Goal: Find specific page/section: Find specific page/section

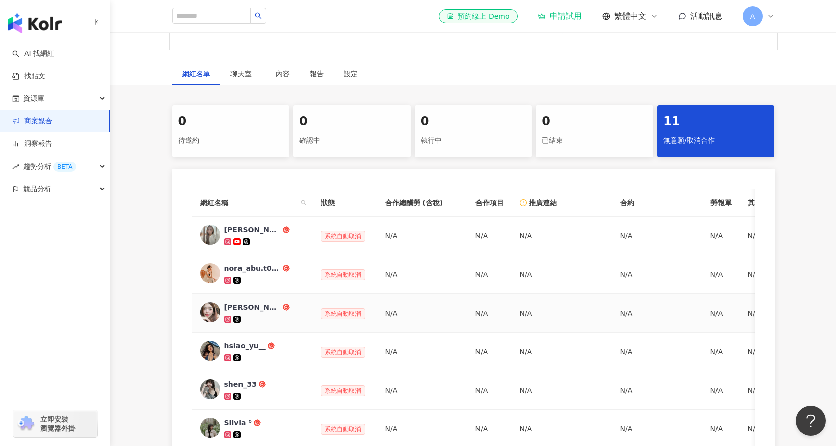
scroll to position [243, 0]
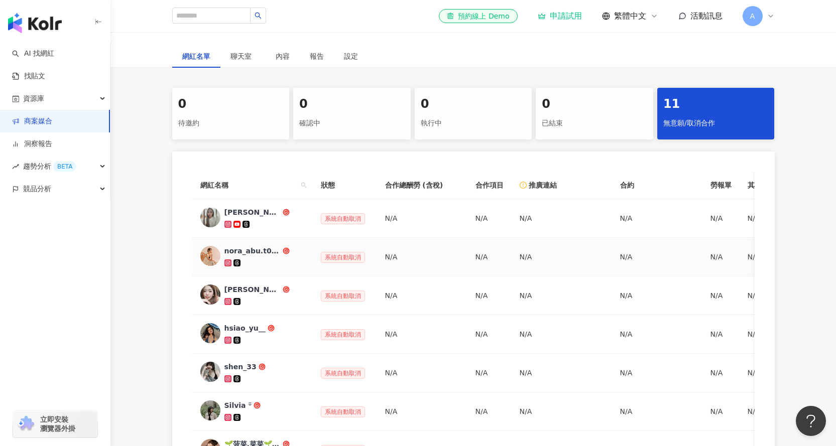
click at [235, 246] on div "nora_abu.t0128" at bounding box center [252, 251] width 56 height 10
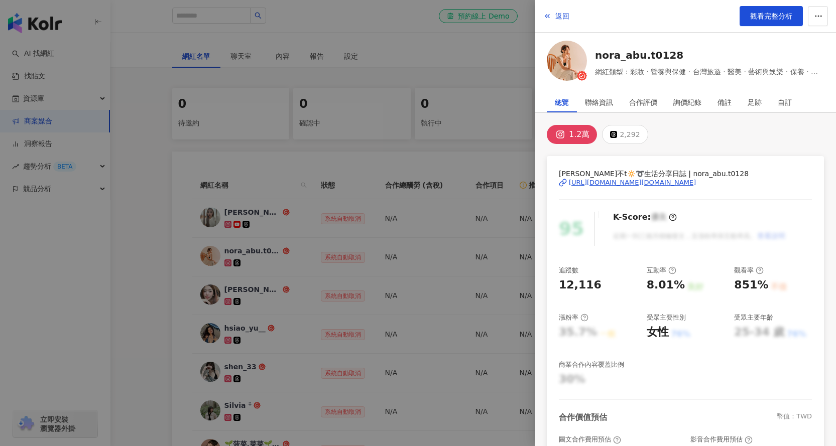
click at [61, 91] on div at bounding box center [418, 223] width 836 height 446
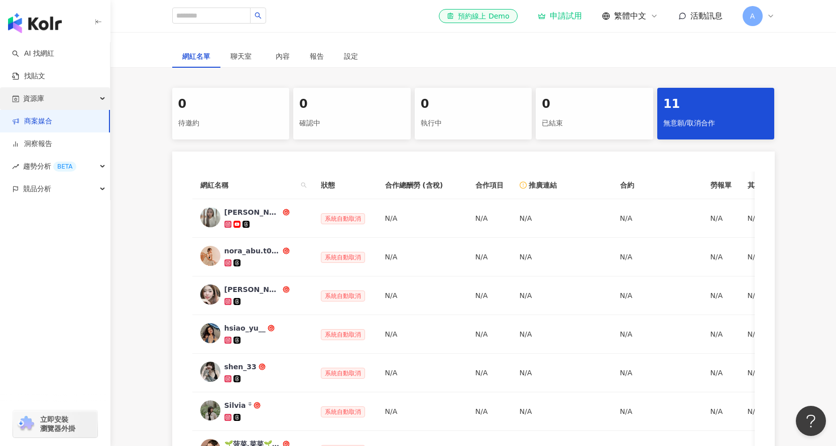
click at [63, 101] on div "資源庫" at bounding box center [55, 98] width 110 height 23
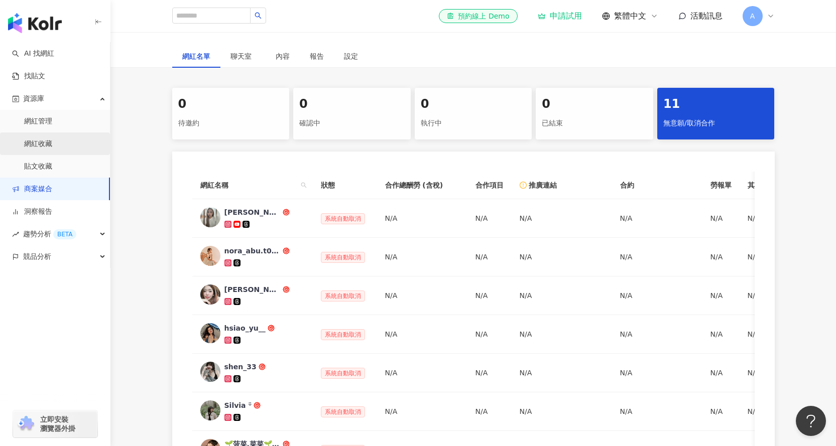
click at [52, 149] on link "網紅收藏" at bounding box center [38, 144] width 28 height 10
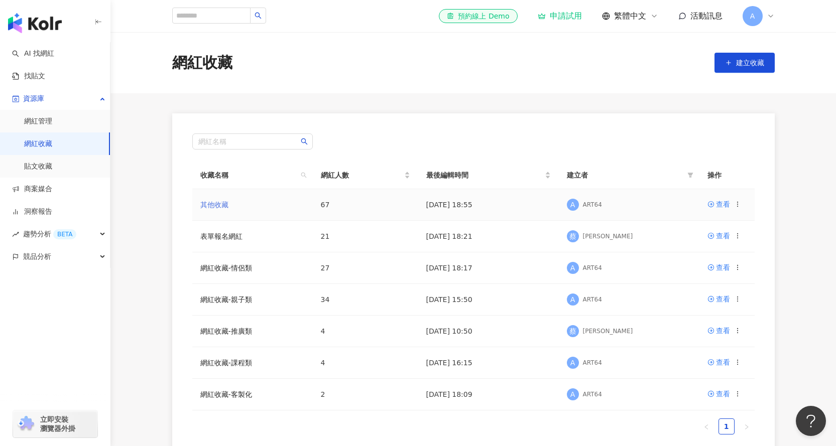
click at [222, 206] on link "其他收藏" at bounding box center [214, 205] width 28 height 8
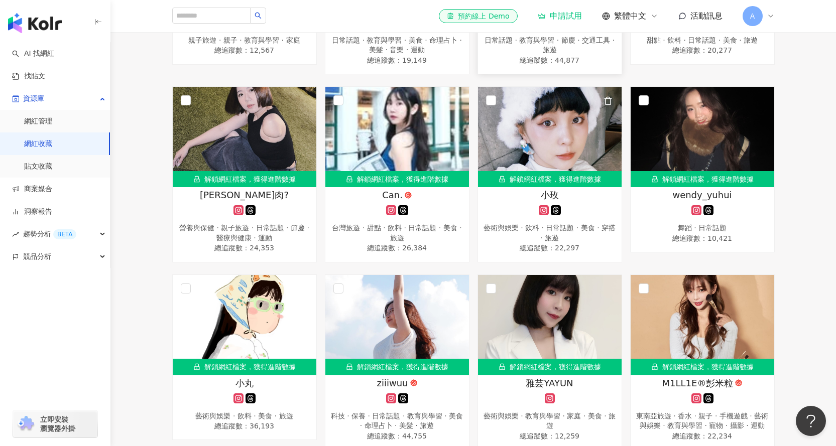
scroll to position [717, 0]
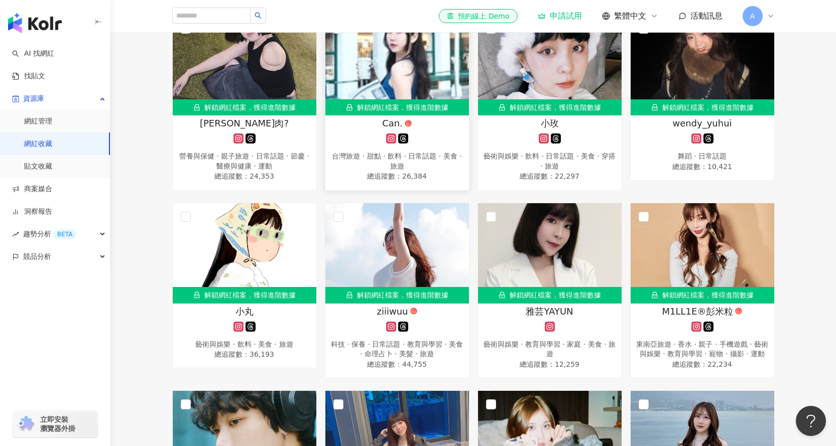
click at [418, 134] on div at bounding box center [397, 139] width 134 height 10
